Goal: Book appointment/travel/reservation

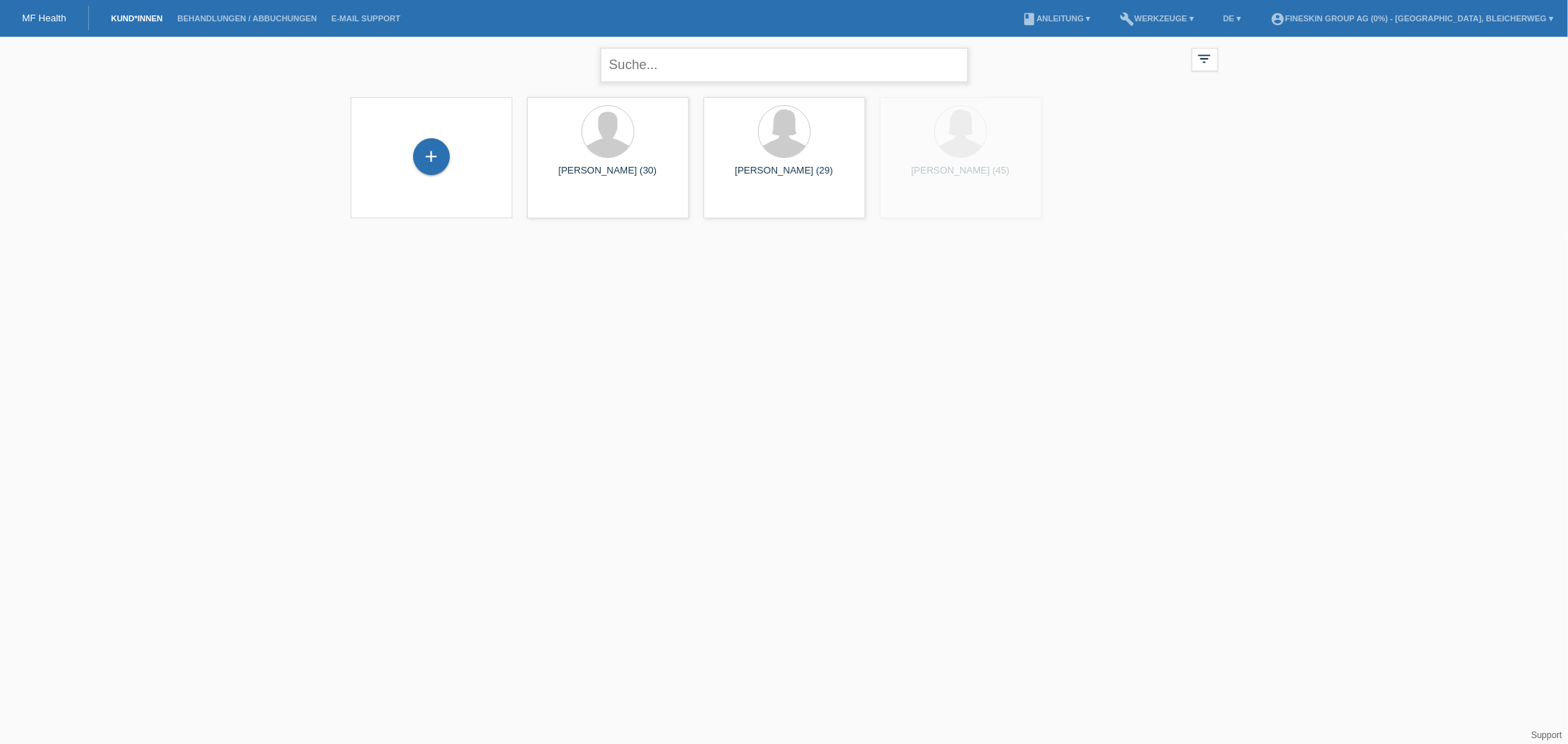
click at [686, 70] on input "text" at bounding box center [784, 64] width 367 height 34
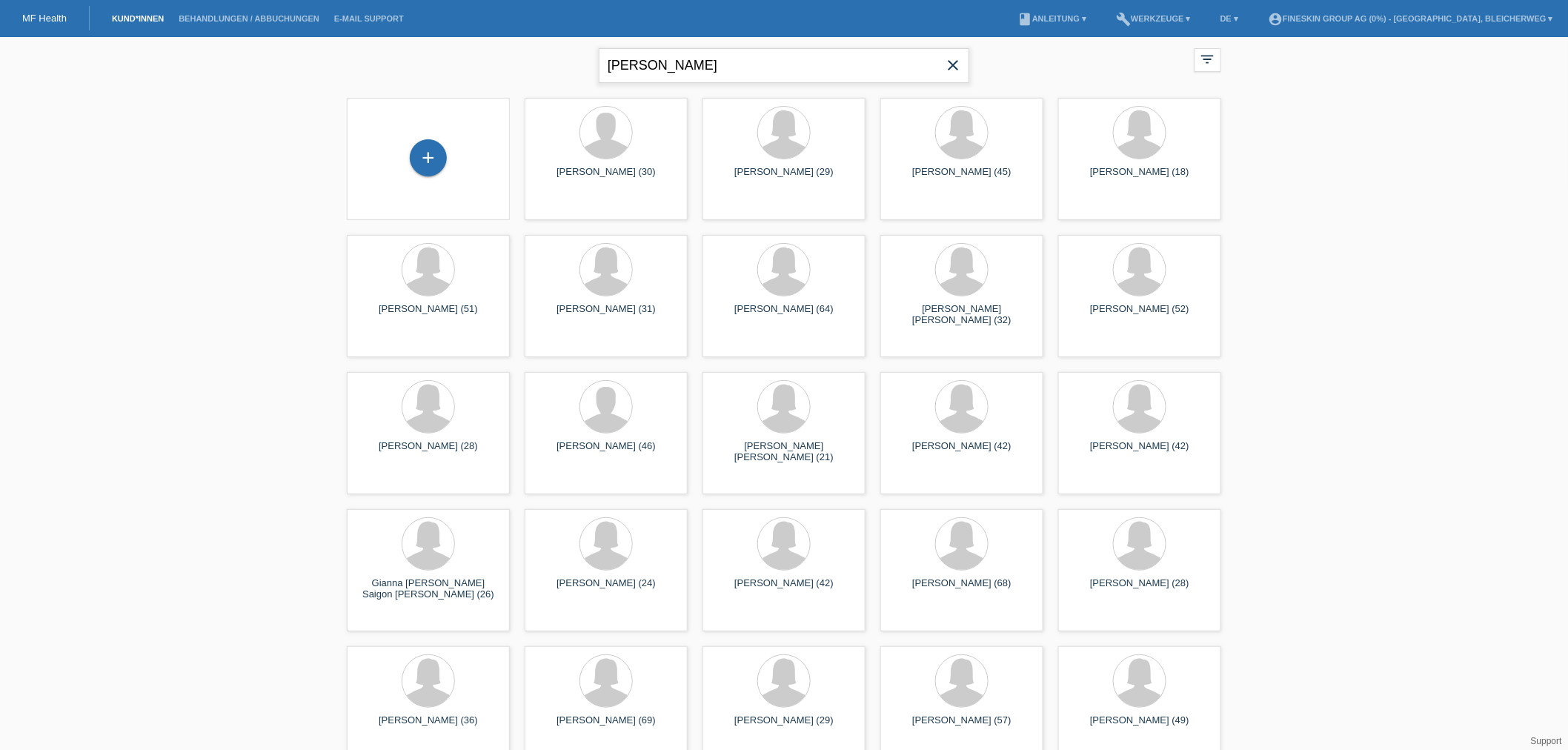
type input "[PERSON_NAME]"
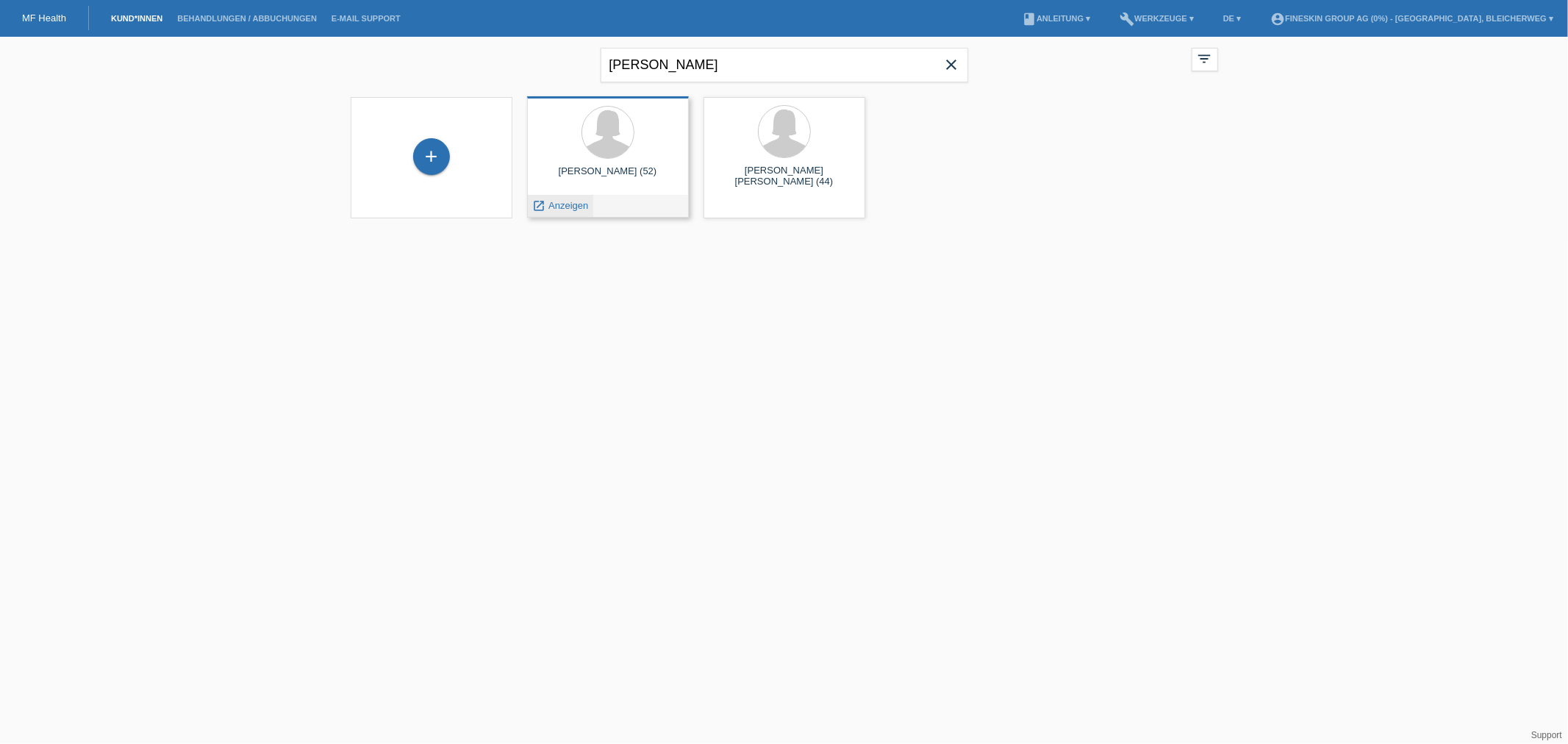
click at [561, 211] on div "launch Anzeigen" at bounding box center [561, 206] width 66 height 22
click at [561, 204] on span "Anzeigen" at bounding box center [568, 205] width 40 height 11
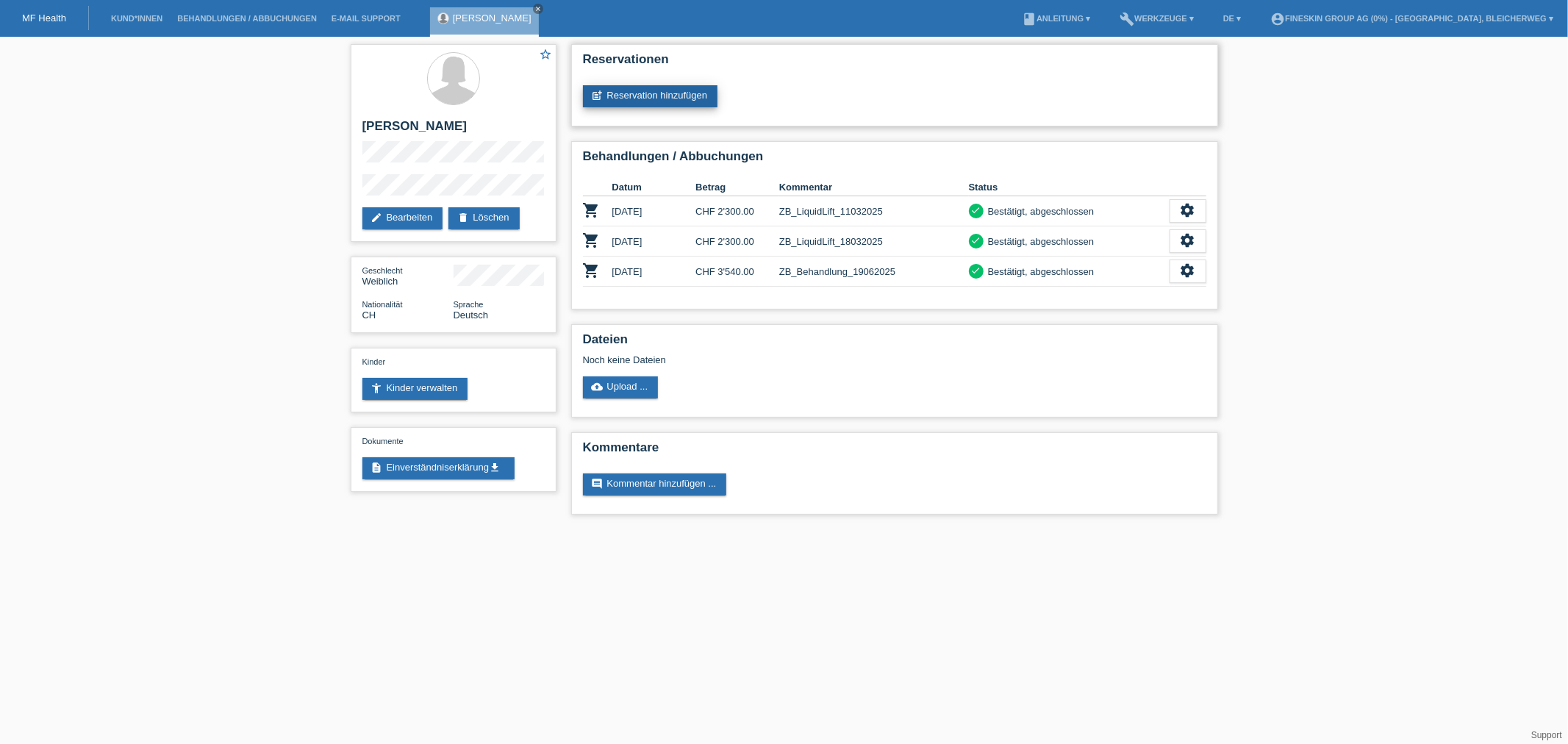
click at [659, 95] on link "post_add Reservation hinzufügen" at bounding box center [650, 96] width 135 height 22
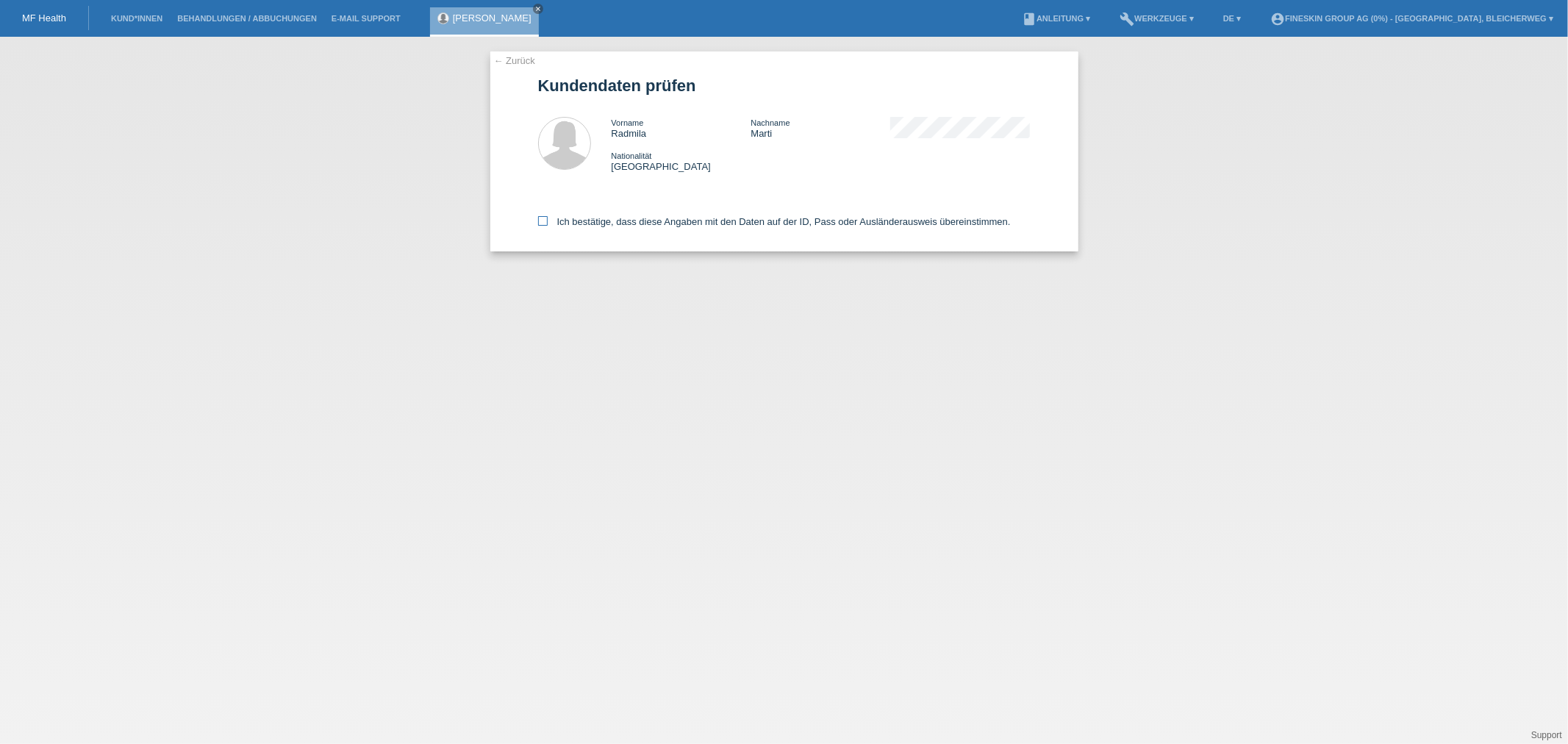
click at [546, 216] on icon at bounding box center [543, 221] width 10 height 10
click at [546, 216] on input "Ich bestätige, dass diese Angaben mit den Daten auf der ID, Pass oder Ausländer…" at bounding box center [543, 221] width 10 height 10
checkbox input "true"
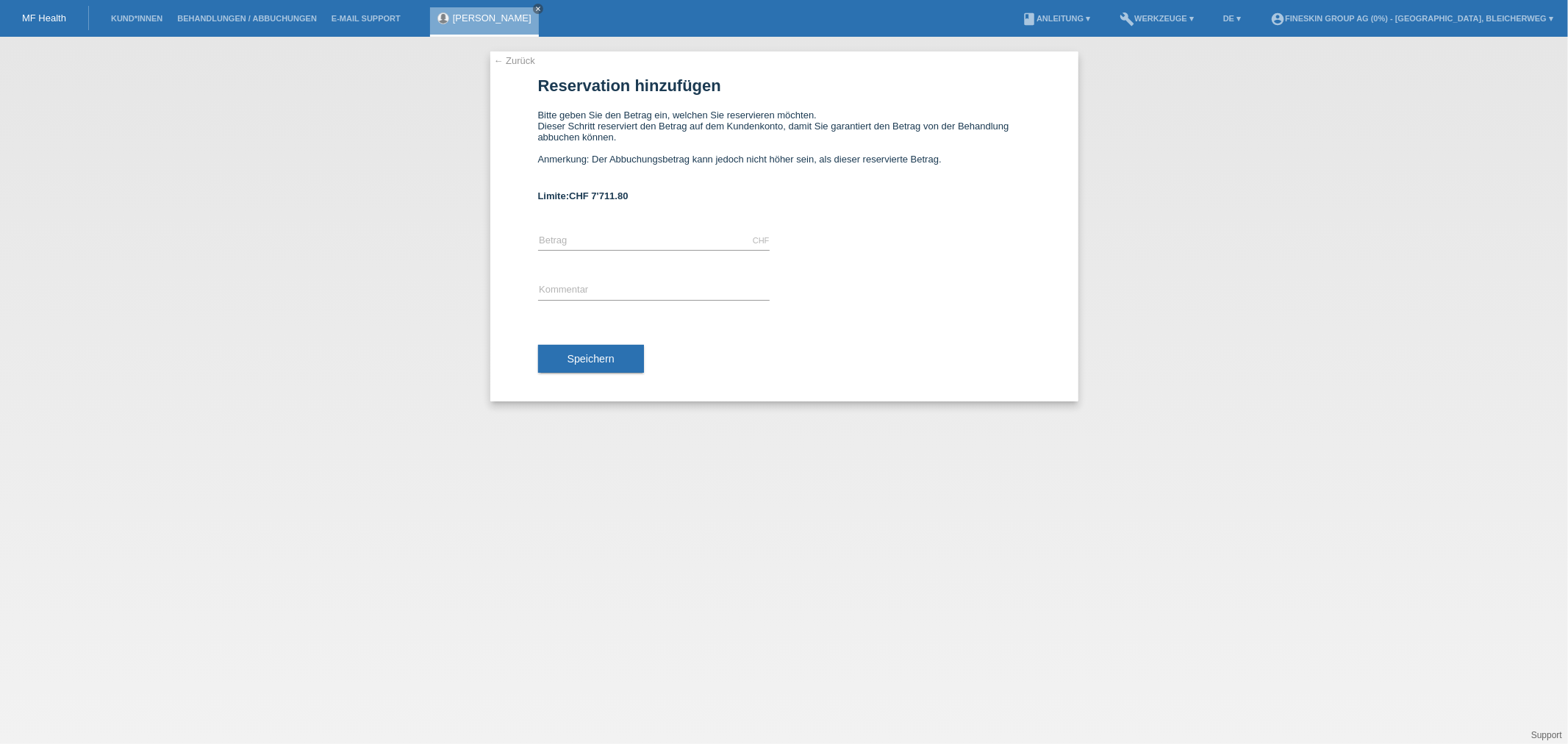
click at [42, 16] on link "MF Health" at bounding box center [44, 18] width 44 height 11
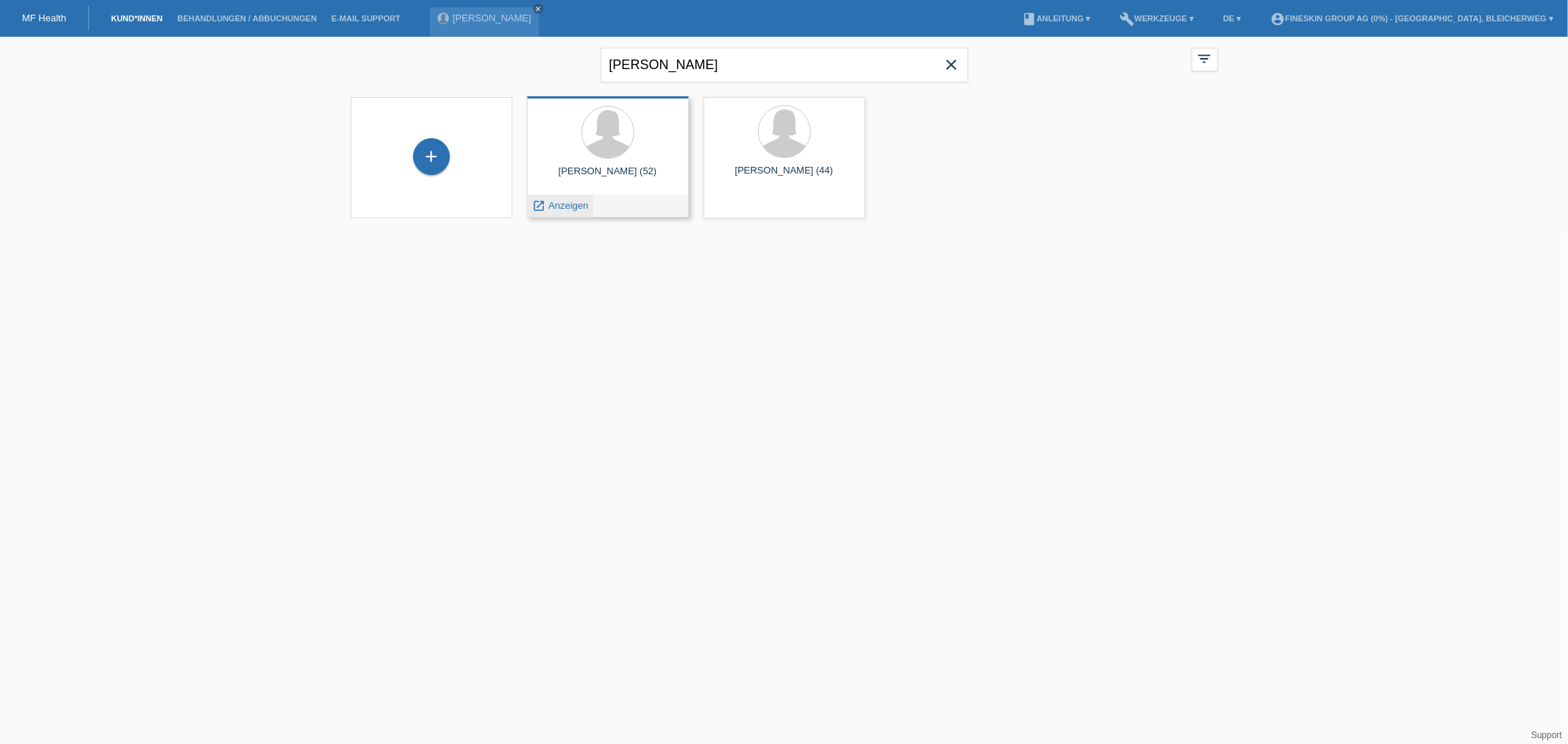
click at [568, 206] on span "Anzeigen" at bounding box center [568, 205] width 40 height 11
